Goal: Task Accomplishment & Management: Use online tool/utility

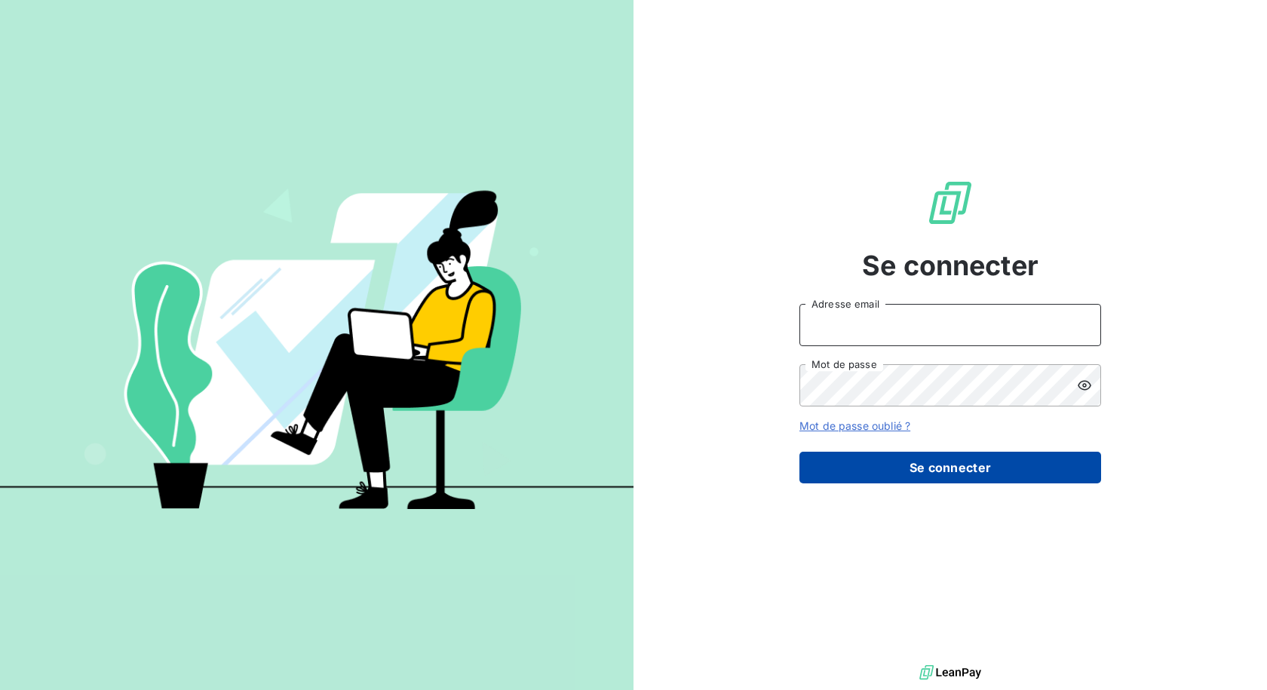
type input "[EMAIL_ADDRESS][DOMAIN_NAME]"
click at [877, 467] on button "Se connecter" at bounding box center [950, 468] width 302 height 32
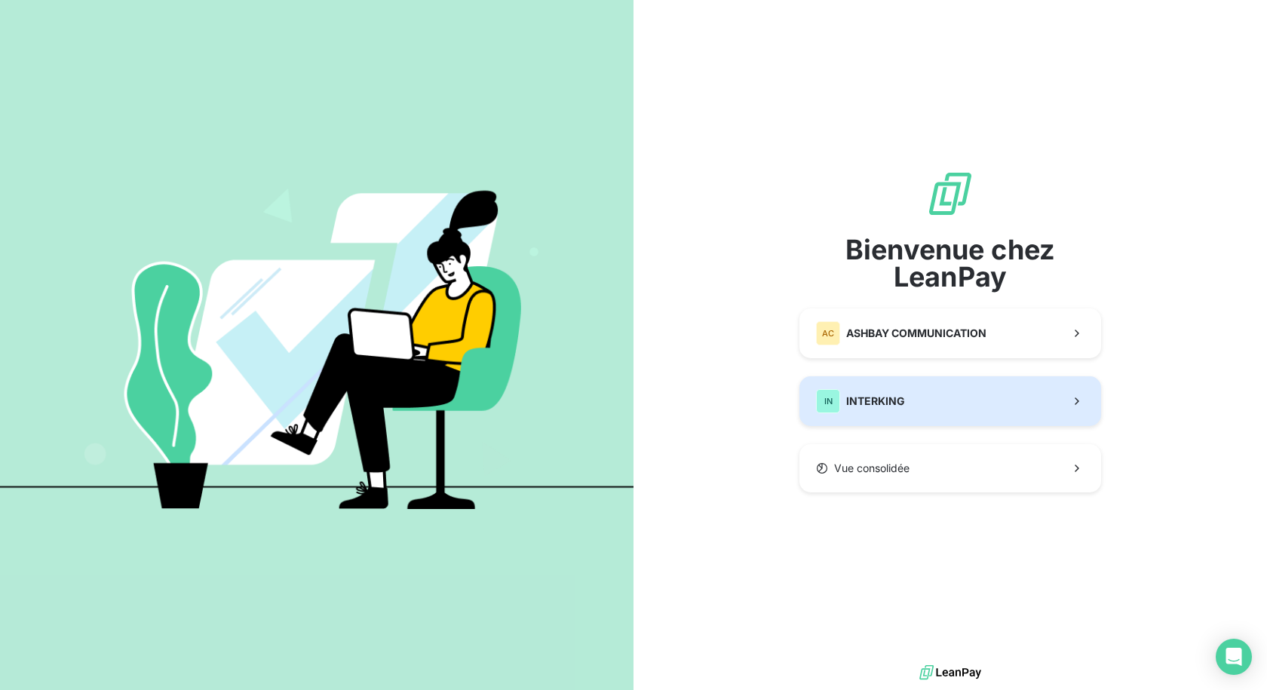
click at [928, 397] on button "IN INTERKING" at bounding box center [950, 401] width 302 height 50
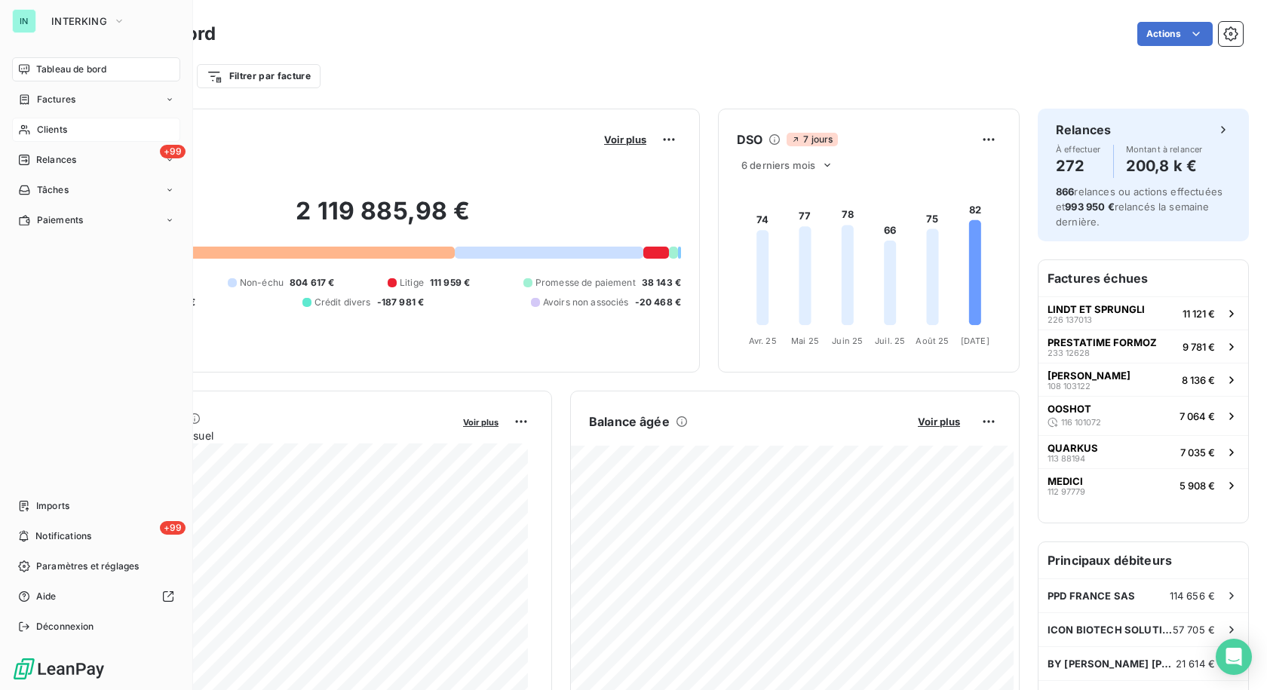
click at [21, 133] on icon at bounding box center [24, 130] width 13 height 12
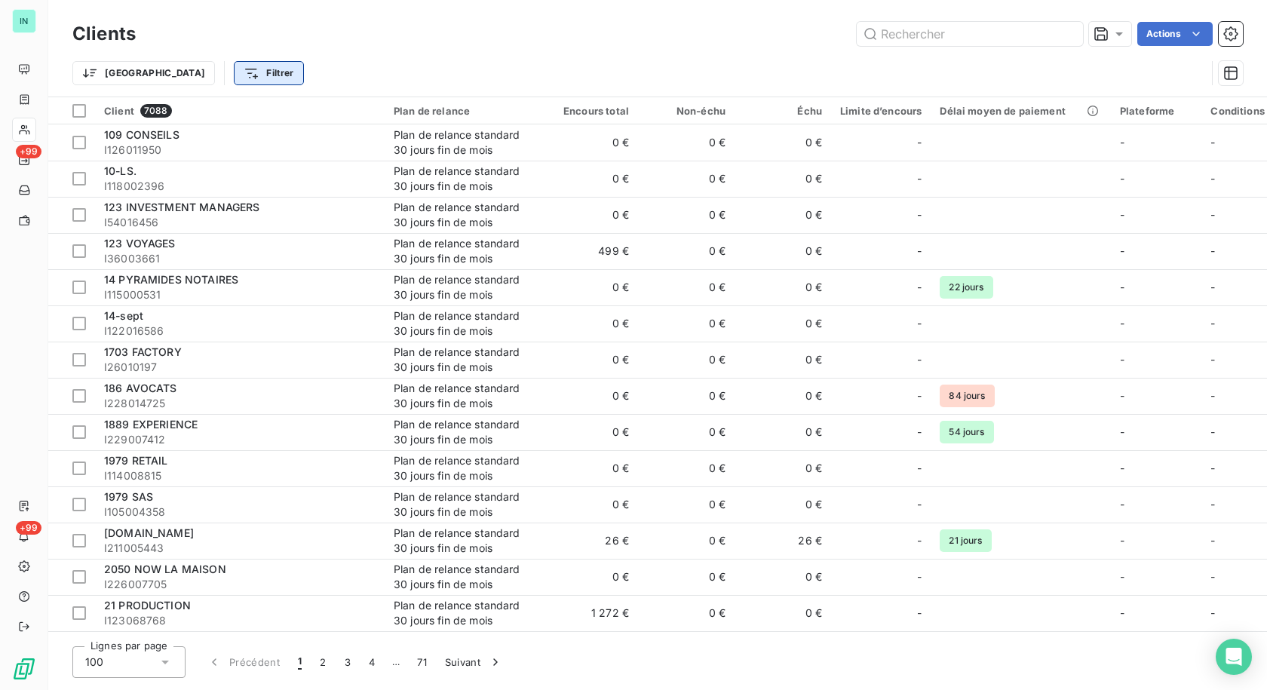
click at [183, 78] on html "IN +99 +99 Clients Actions Trier Filtrer Client 7088 Plan de relance Encours to…" at bounding box center [633, 345] width 1267 height 690
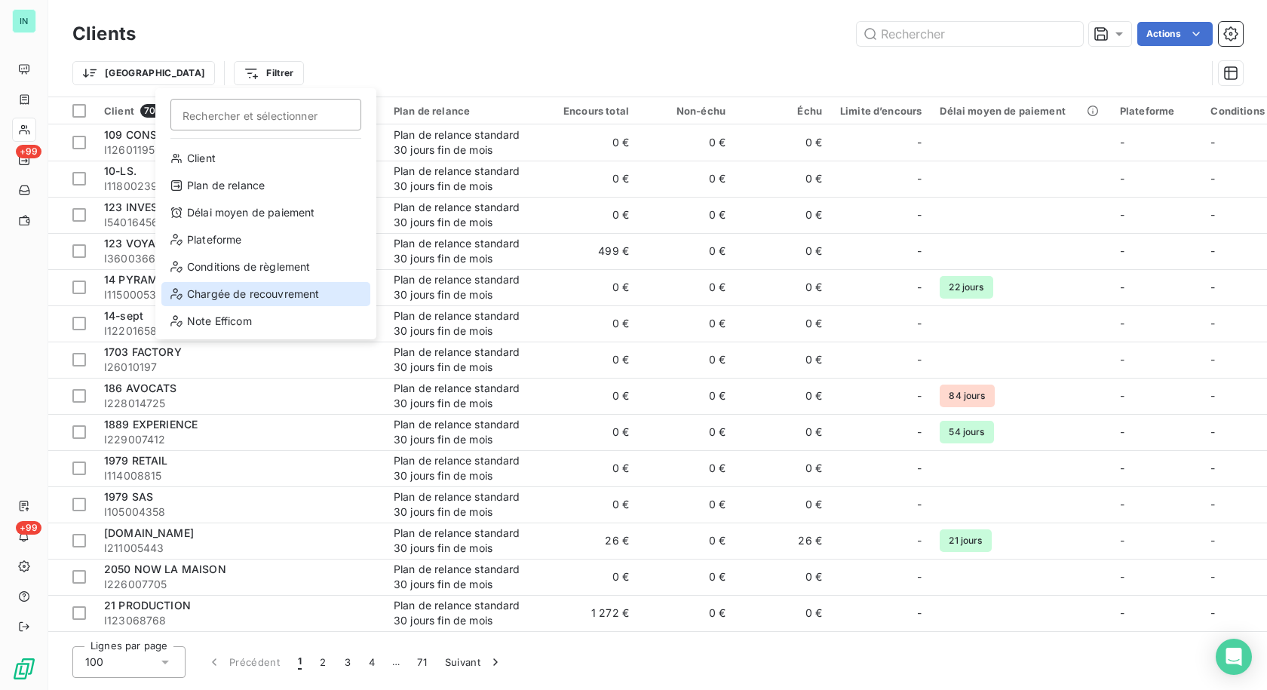
click at [235, 291] on div "Chargée de recouvrement" at bounding box center [265, 294] width 209 height 24
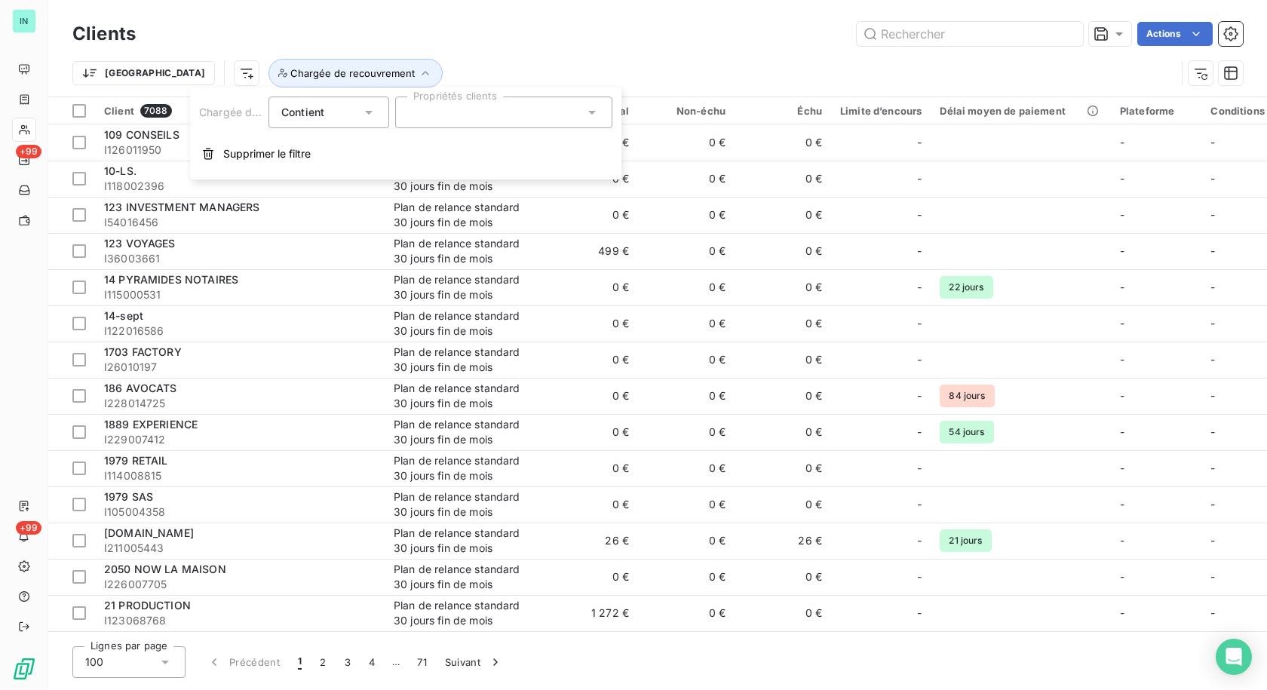
click at [465, 109] on div at bounding box center [503, 113] width 217 height 32
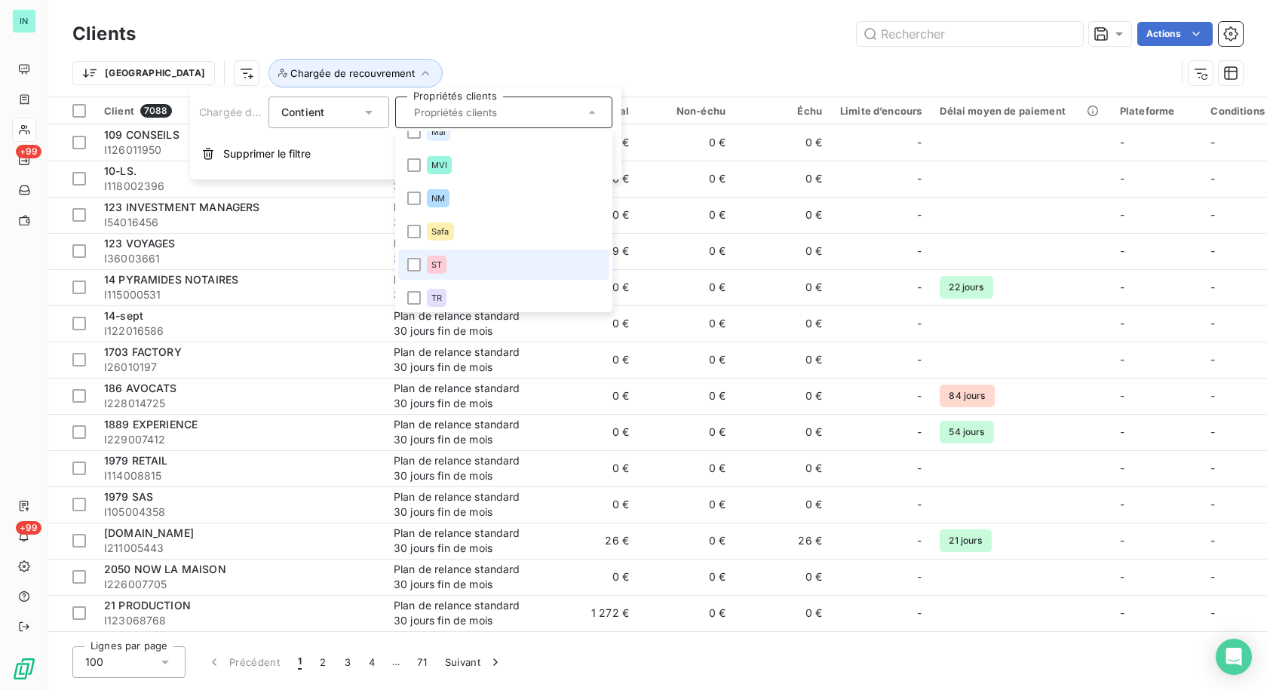
scroll to position [21, 0]
click at [453, 287] on li "TR" at bounding box center [503, 294] width 211 height 30
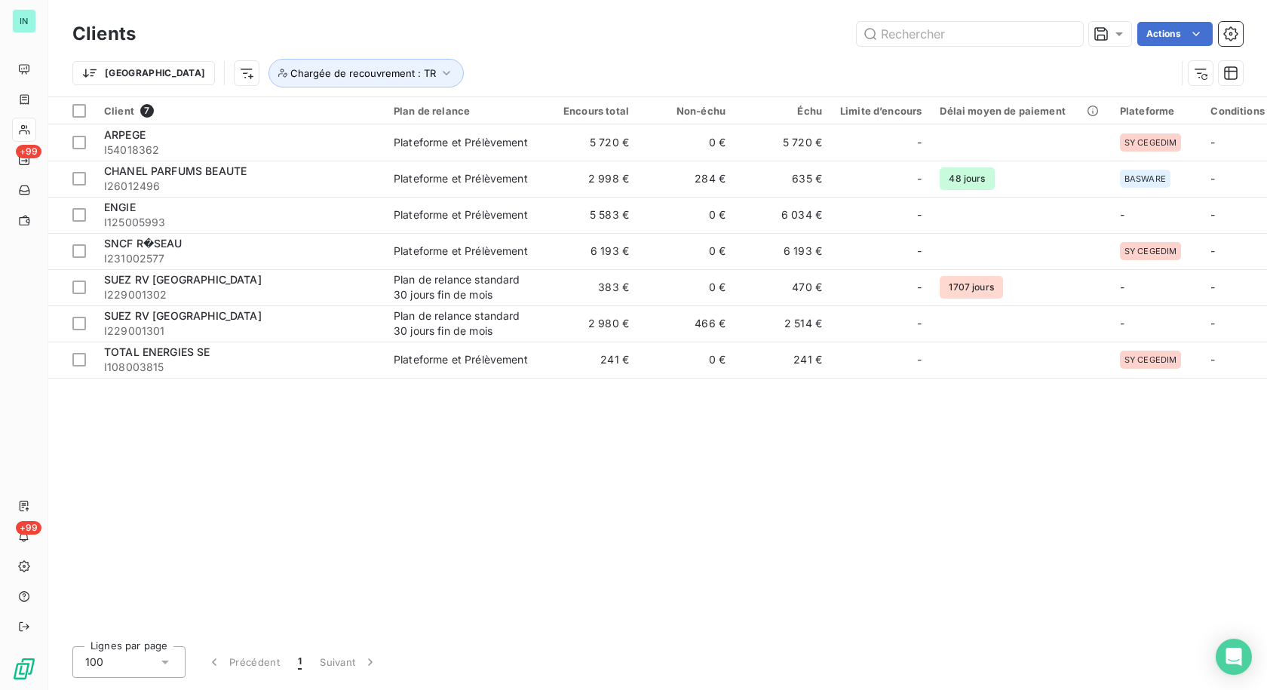
click at [394, 492] on div "Client 7 Plan de relance Encours total Non-échu Échu Limite d’encours Délai moy…" at bounding box center [657, 365] width 1219 height 537
